Goal: Obtain resource: Download file/media

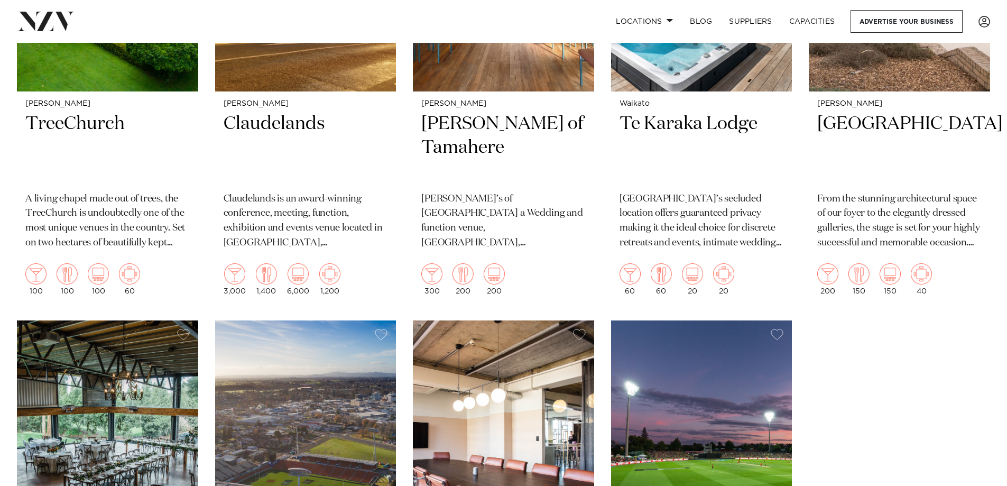
scroll to position [759, 0]
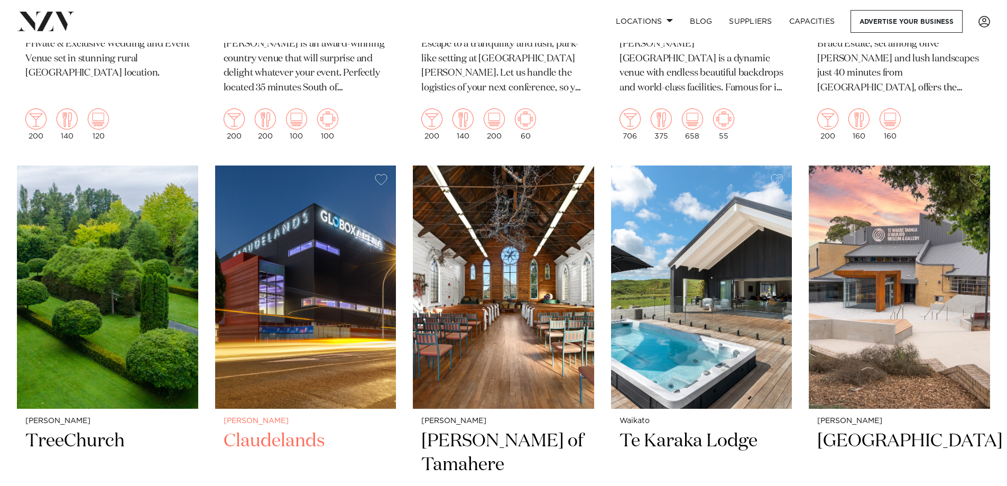
click at [299, 429] on h2 "Claudelands" at bounding box center [306, 464] width 164 height 71
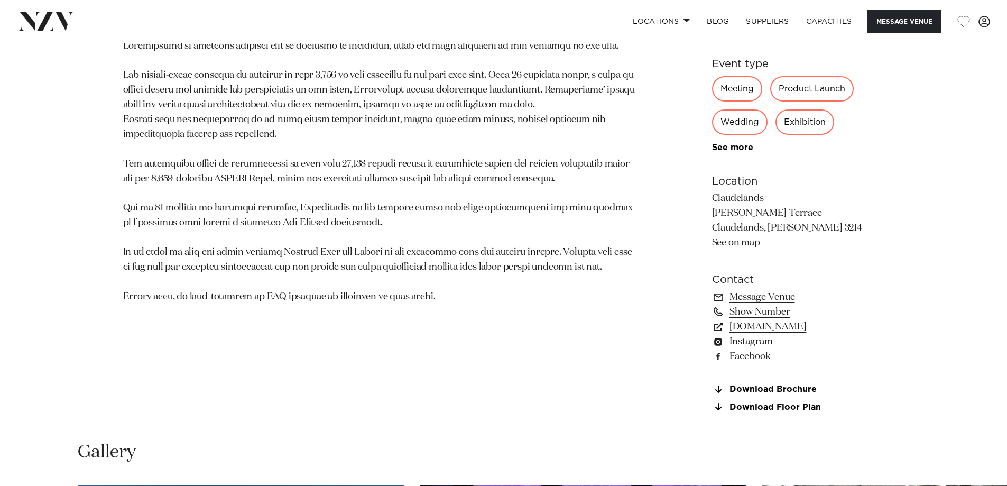
scroll to position [846, 0]
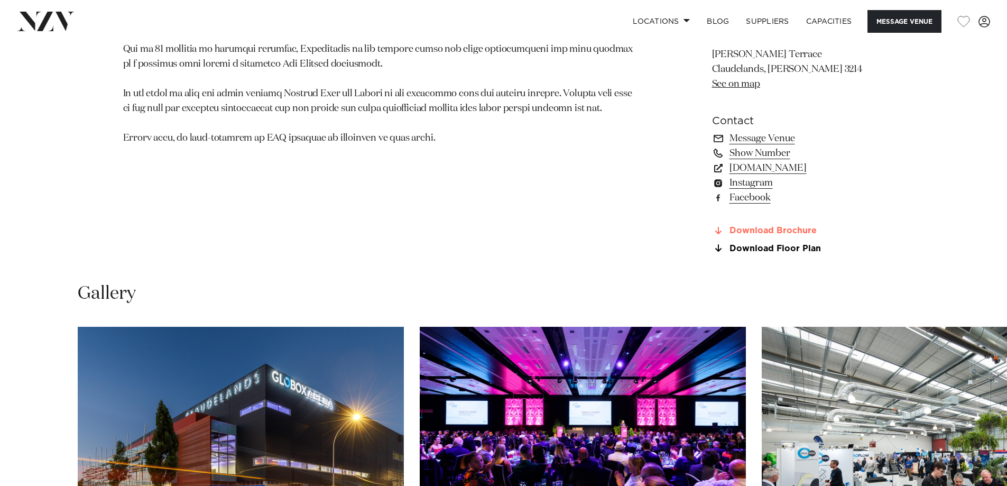
click at [757, 231] on link "Download Brochure" at bounding box center [798, 231] width 172 height 10
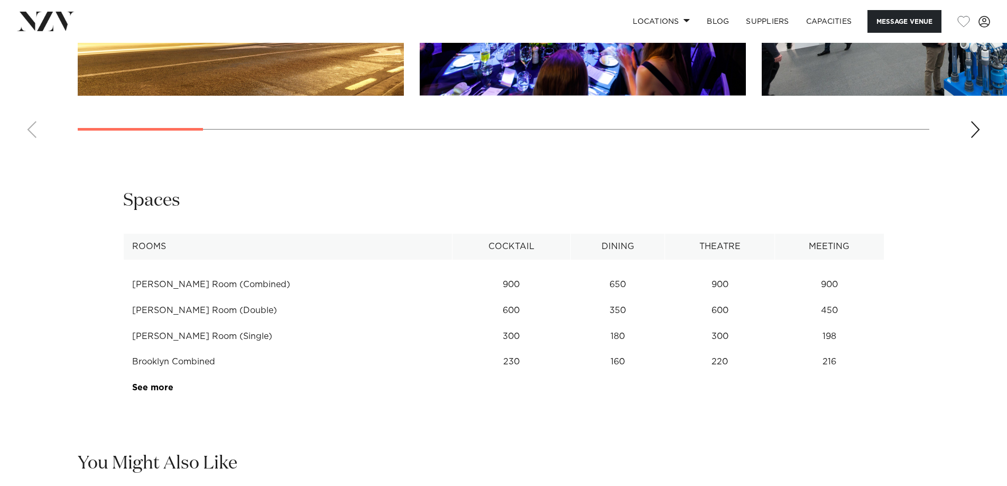
scroll to position [1375, 0]
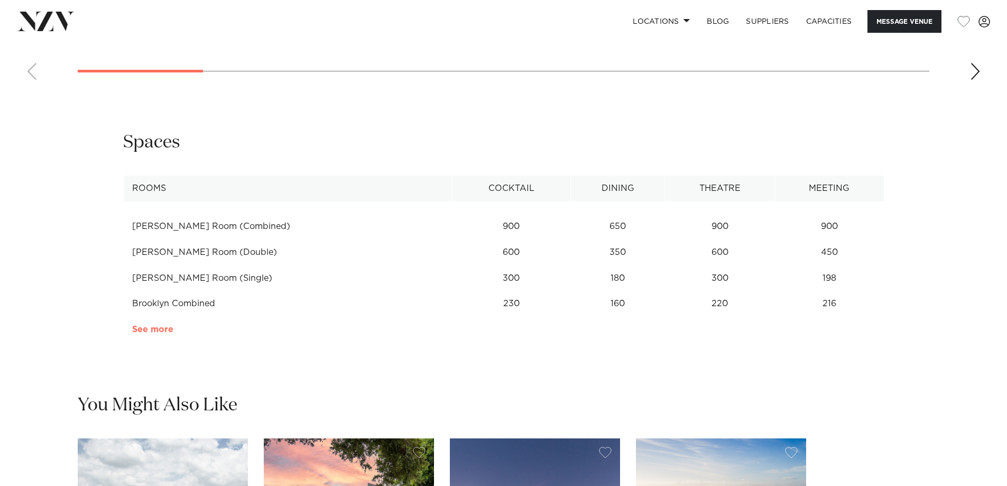
click at [139, 326] on link "See more" at bounding box center [173, 329] width 82 height 8
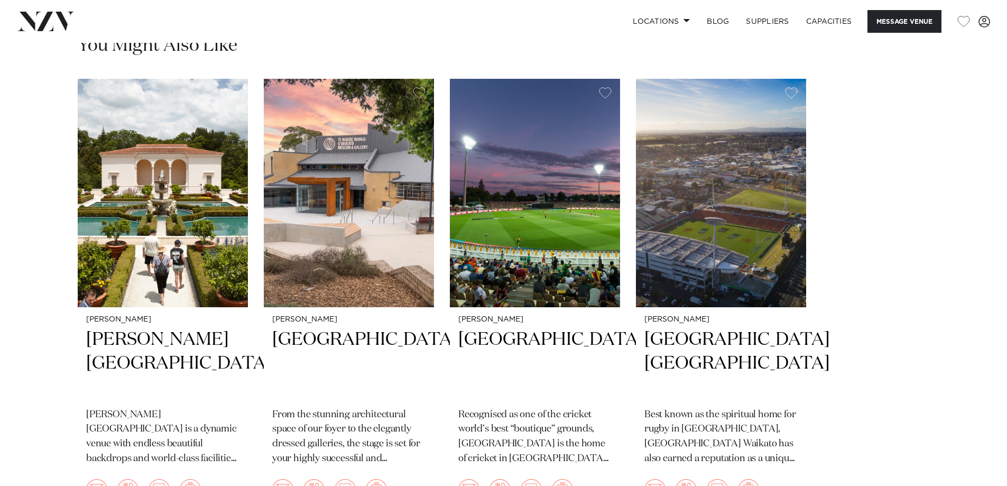
scroll to position [2062, 0]
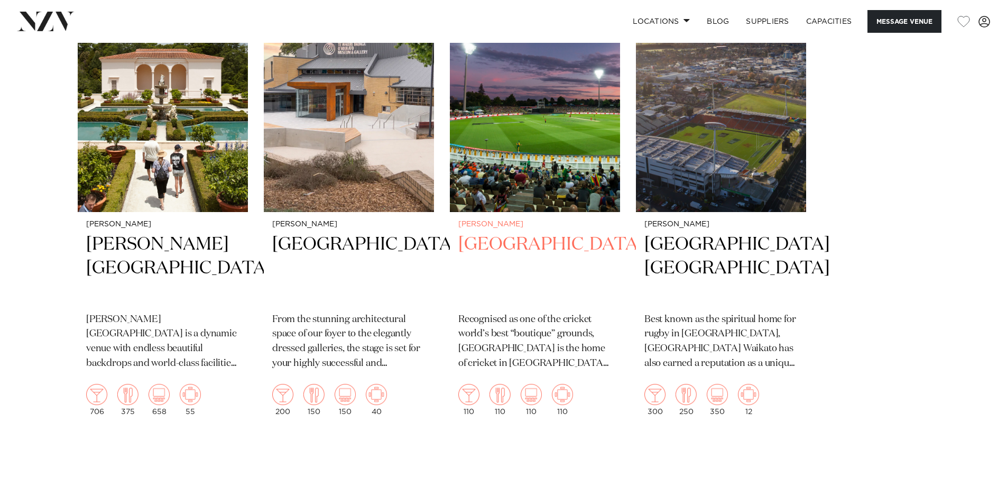
click at [490, 246] on h2 "[GEOGRAPHIC_DATA]" at bounding box center [534, 268] width 153 height 71
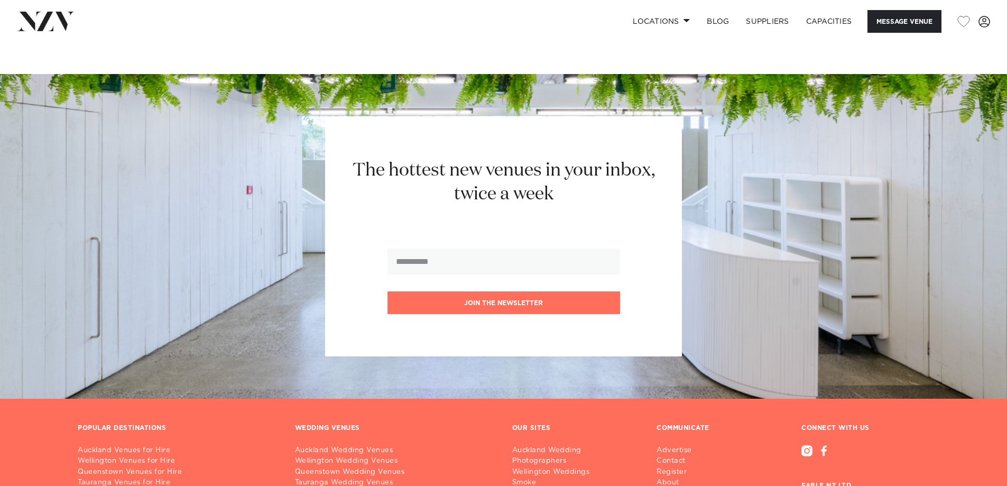
scroll to position [1653, 0]
